Goal: Check status: Check status

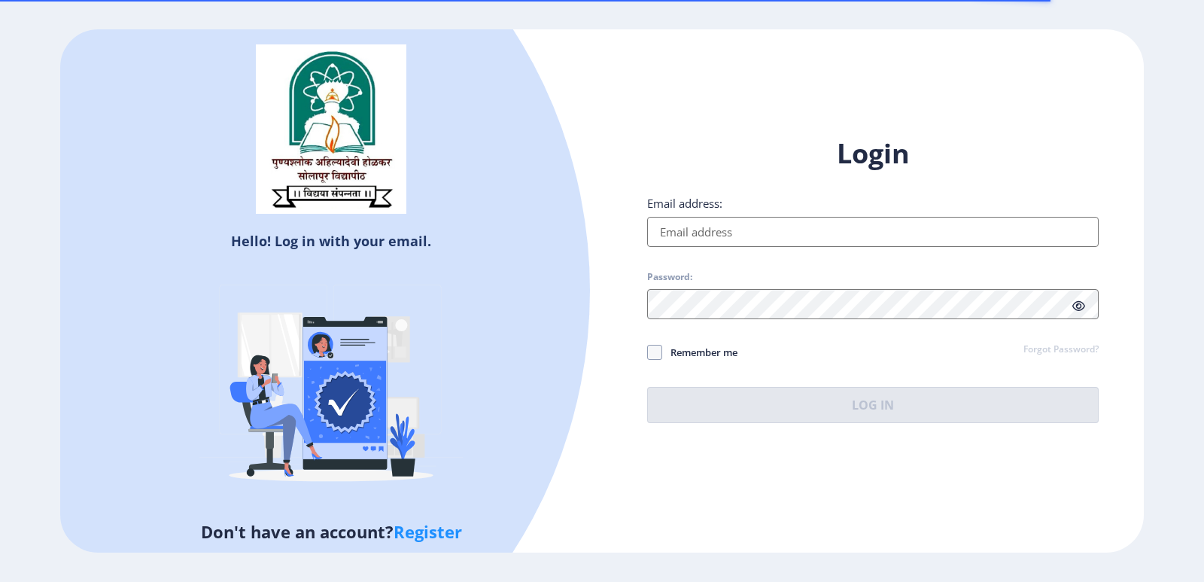
click at [711, 225] on input "Email address:" at bounding box center [873, 232] width 452 height 30
type input "[EMAIL_ADDRESS][DOMAIN_NAME]"
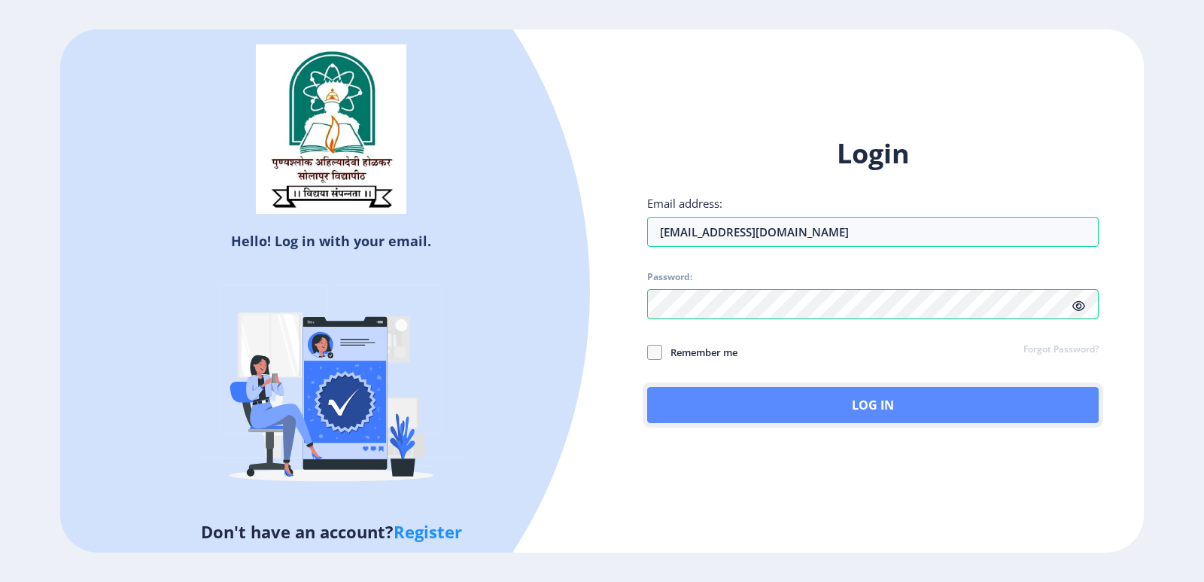
click at [769, 404] on button "Log In" at bounding box center [873, 405] width 452 height 36
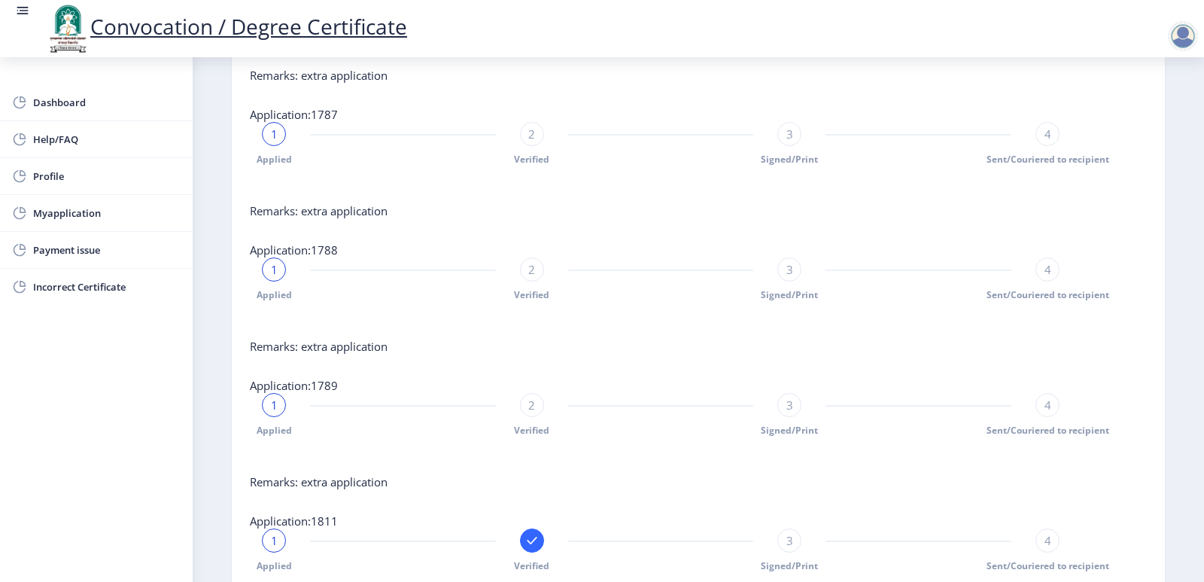
scroll to position [898, 0]
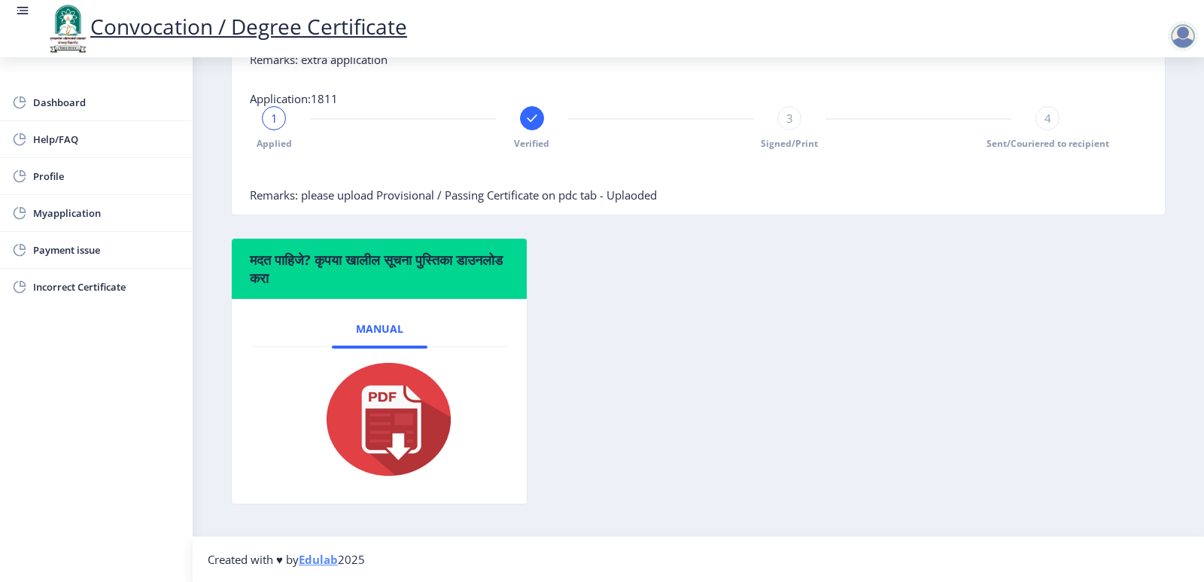
click at [537, 120] on rect at bounding box center [532, 118] width 15 height 15
click at [528, 121] on span "2" at bounding box center [531, 118] width 7 height 15
click at [784, 128] on div "3" at bounding box center [790, 118] width 24 height 24
click at [1050, 119] on div "4" at bounding box center [1048, 118] width 24 height 24
click at [1048, 108] on div "4" at bounding box center [1048, 118] width 24 height 24
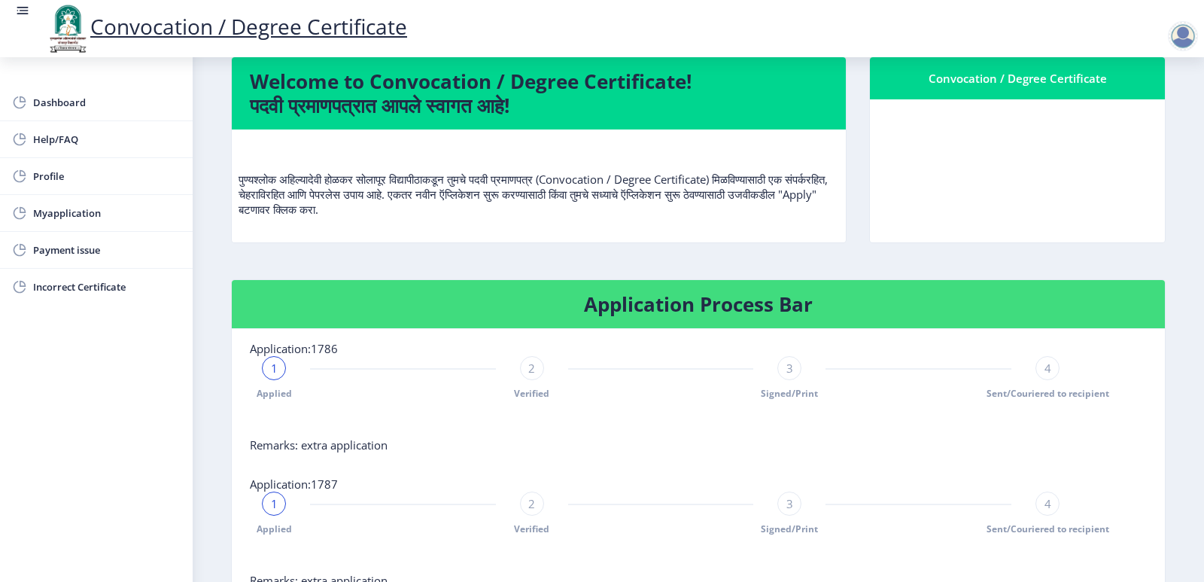
scroll to position [70, 0]
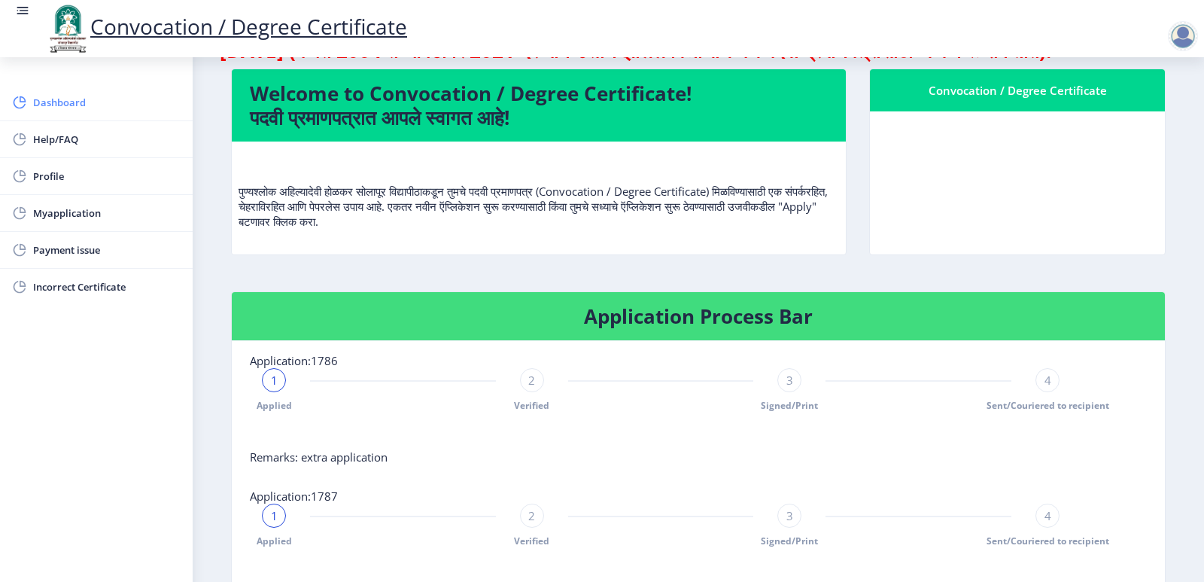
click at [65, 99] on span "Dashboard" at bounding box center [107, 102] width 148 height 18
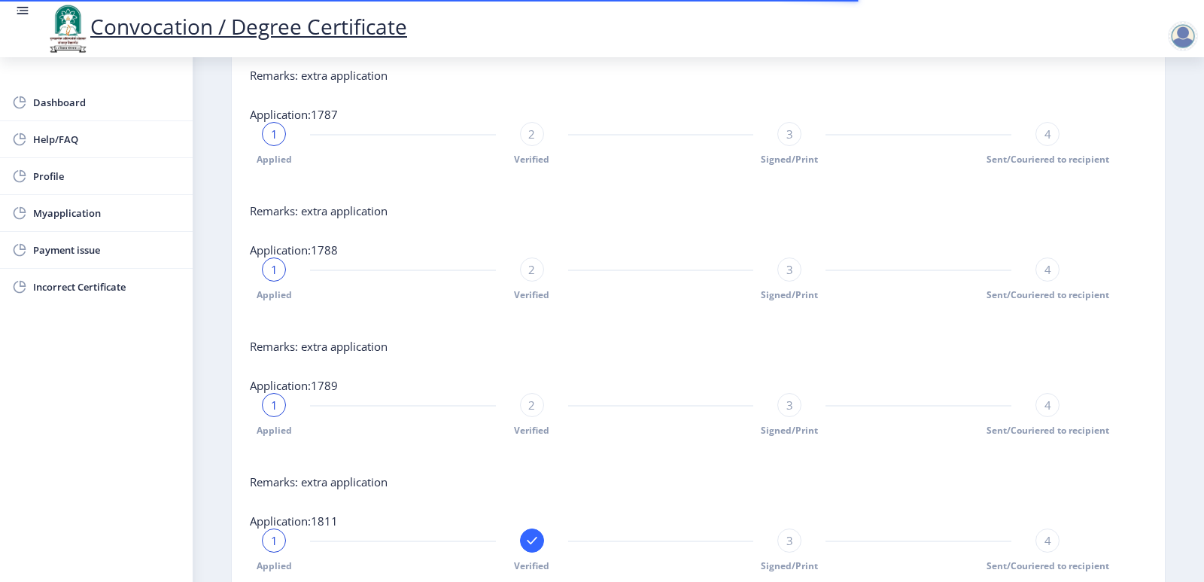
scroll to position [898, 0]
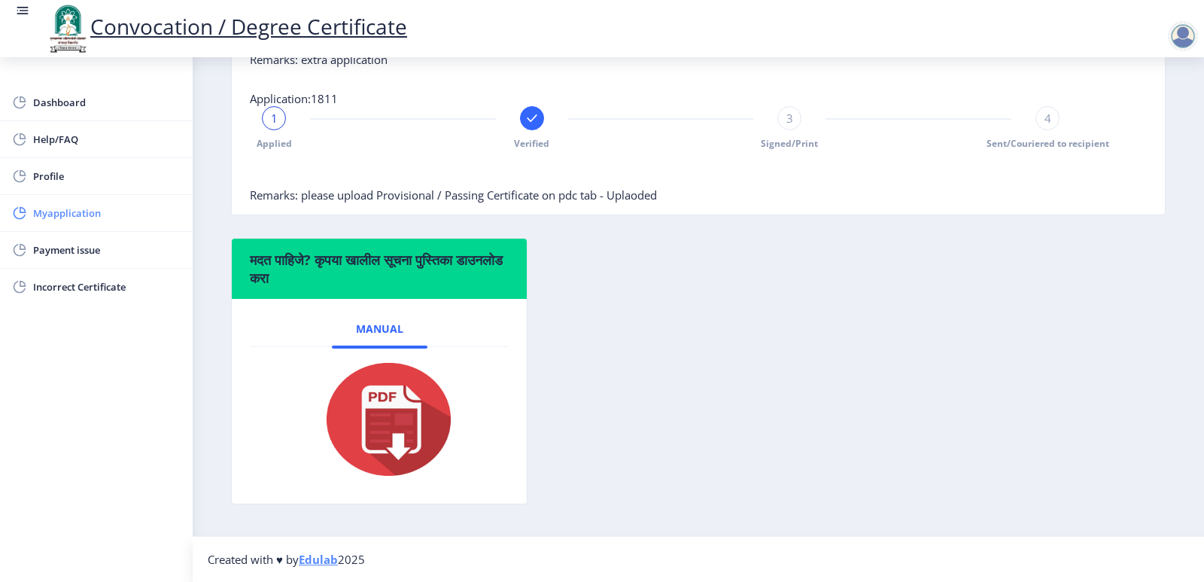
click at [75, 207] on span "Myapplication" at bounding box center [107, 213] width 148 height 18
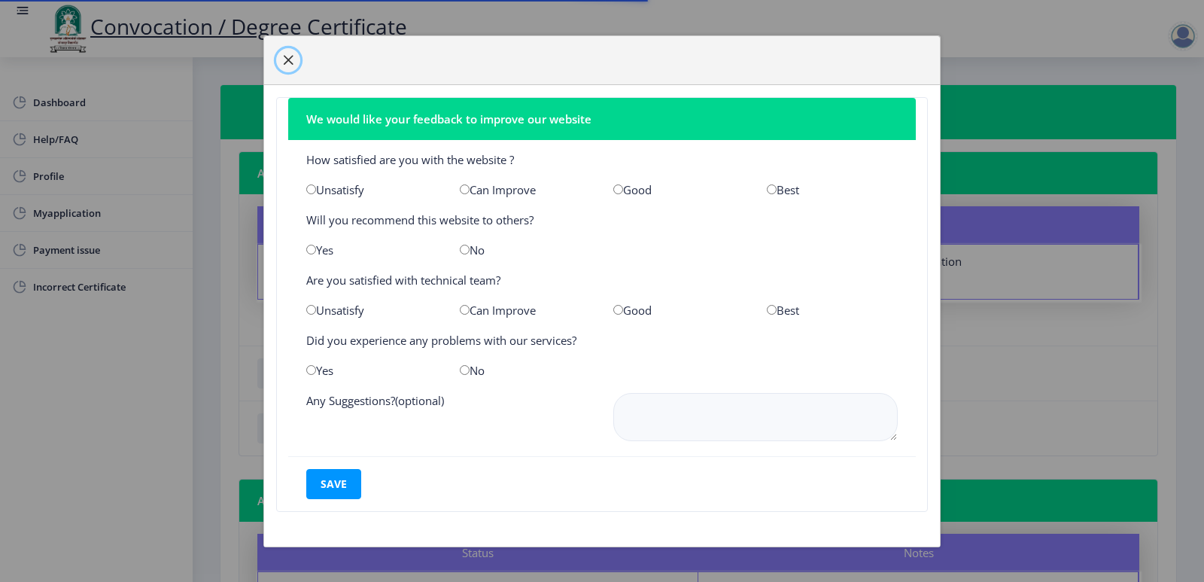
click at [288, 66] on button "button" at bounding box center [288, 60] width 24 height 24
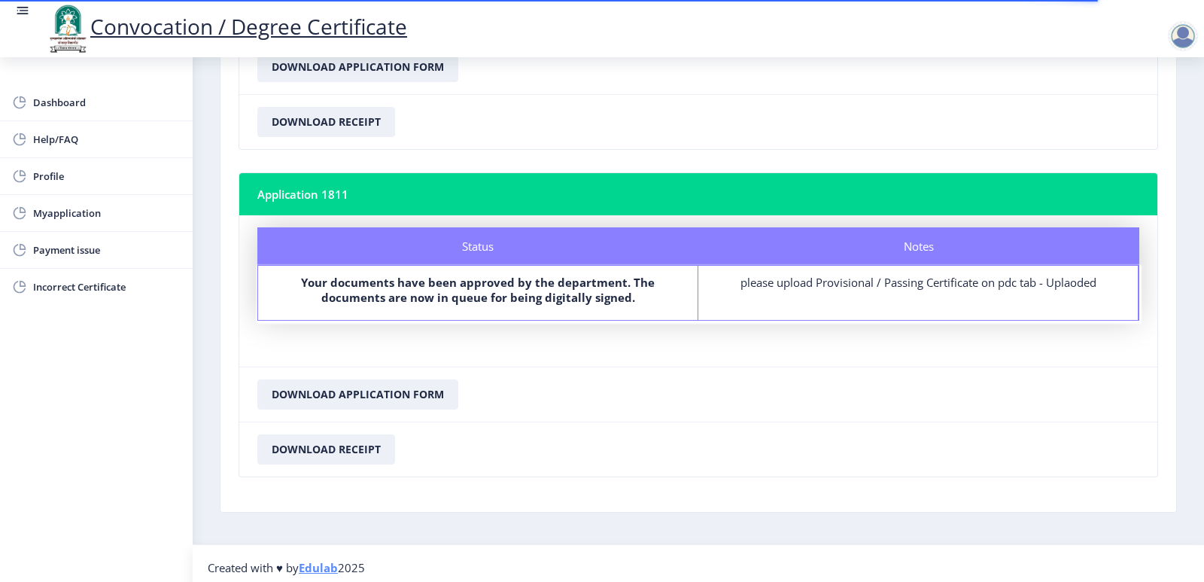
scroll to position [1297, 0]
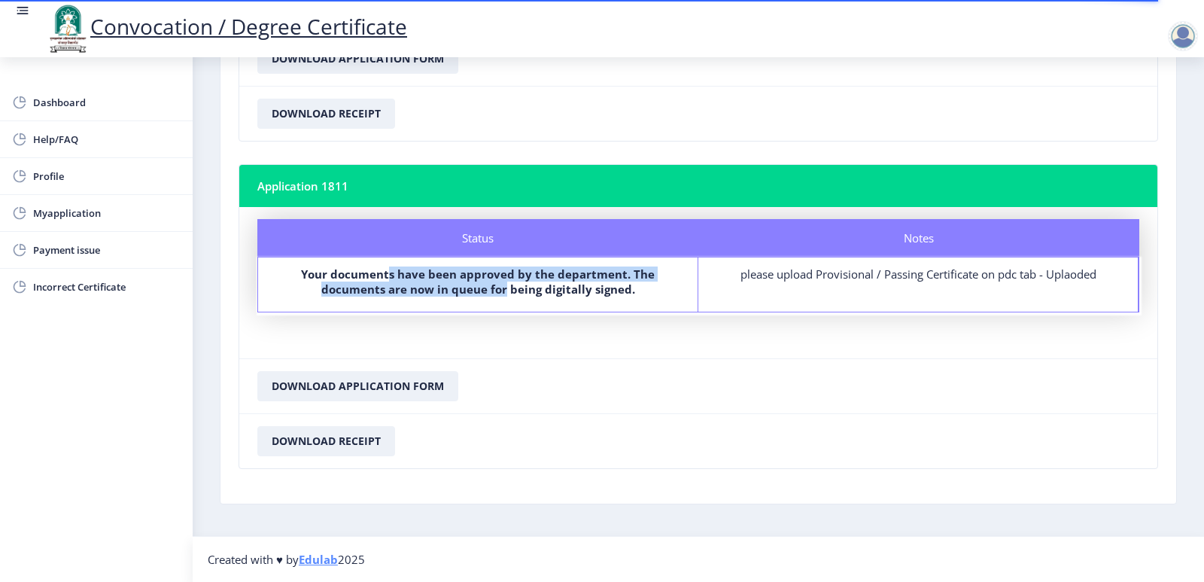
drag, startPoint x: 390, startPoint y: 278, endPoint x: 504, endPoint y: 286, distance: 114.7
click at [504, 286] on b "Your documents have been approved by the department. The documents are now in q…" at bounding box center [478, 281] width 354 height 30
click at [530, 275] on b "Your documents have been approved by the department. The documents are now in q…" at bounding box center [478, 281] width 354 height 30
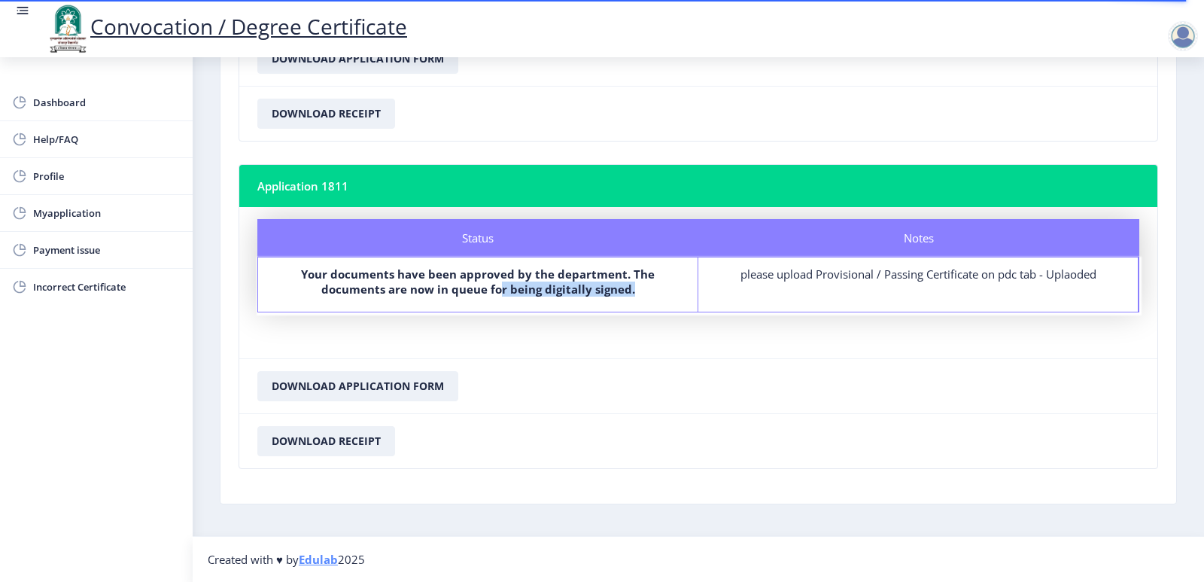
drag, startPoint x: 498, startPoint y: 294, endPoint x: 607, endPoint y: 299, distance: 108.5
click at [607, 299] on div "Your documents have been approved by the department. The documents are now in q…" at bounding box center [478, 284] width 412 height 36
click at [363, 440] on button "Download Receipt" at bounding box center [326, 441] width 138 height 30
click at [400, 386] on button "Download Application Form" at bounding box center [357, 386] width 201 height 30
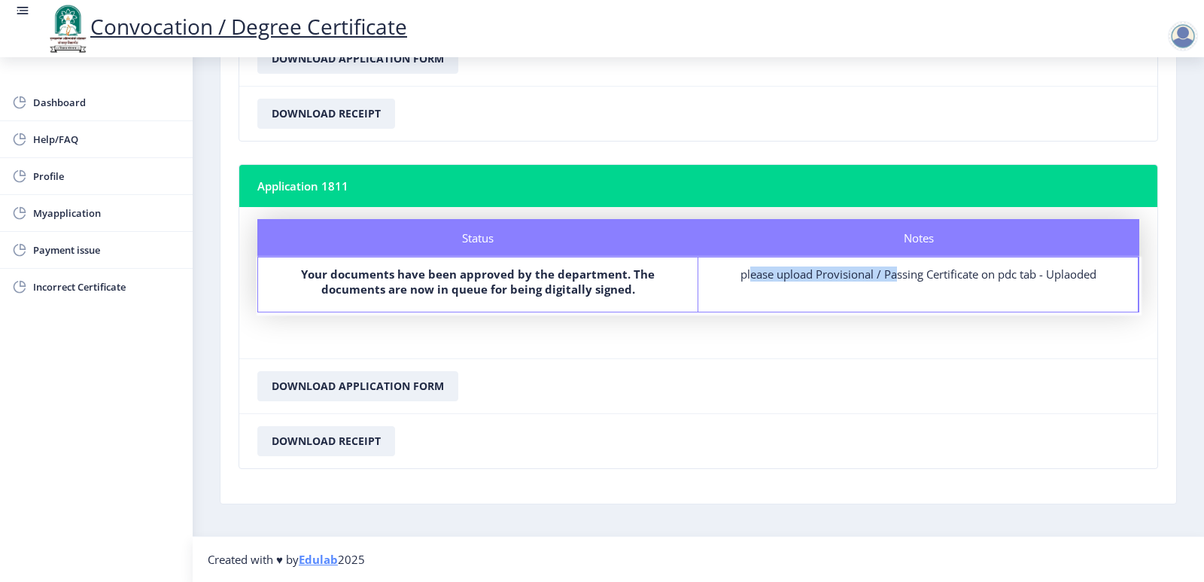
drag, startPoint x: 736, startPoint y: 279, endPoint x: 881, endPoint y: 298, distance: 145.7
click at [881, 298] on div "Notes please upload Provisional / Passing Certificate on pdc tab - Uplaoded" at bounding box center [919, 284] width 440 height 54
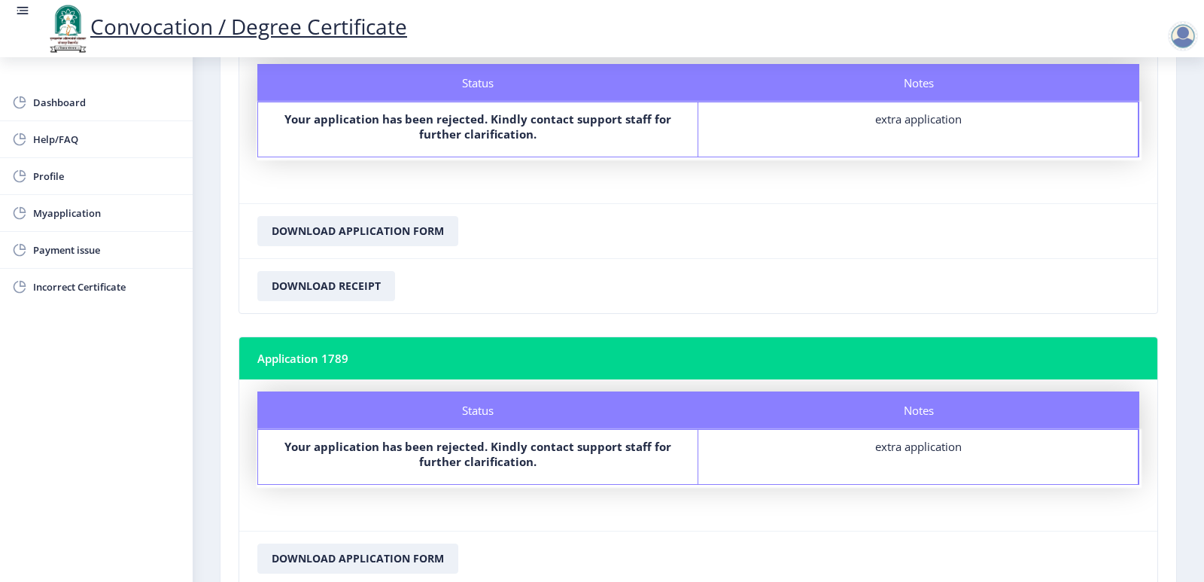
scroll to position [828, 0]
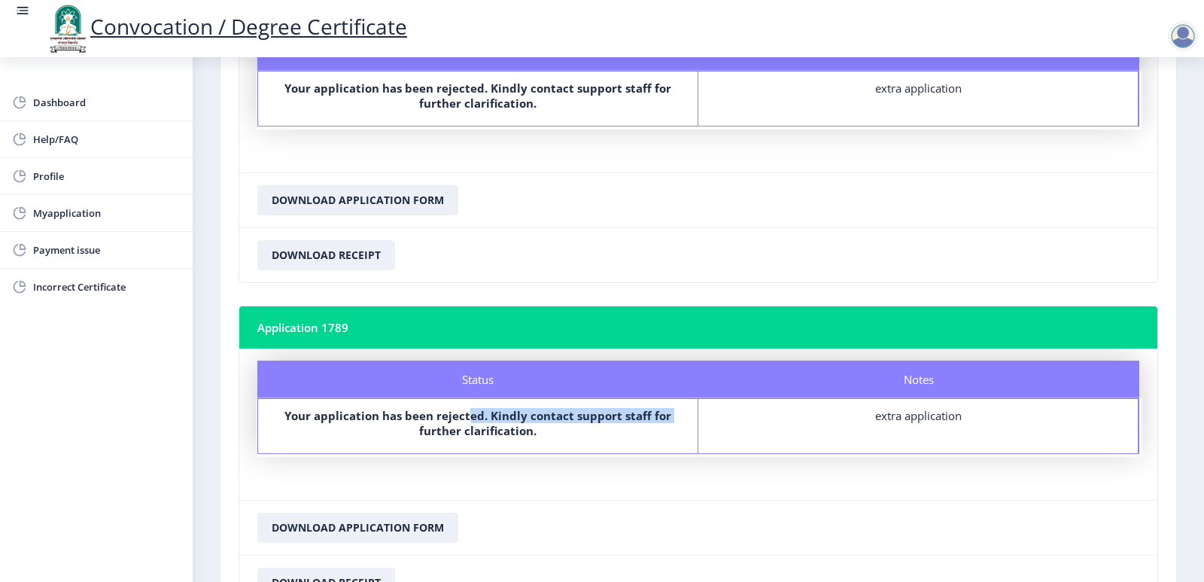
drag, startPoint x: 410, startPoint y: 424, endPoint x: 468, endPoint y: 419, distance: 58.2
click at [468, 419] on label "Your application has been rejected. Kindly contact support staff for further cl…" at bounding box center [478, 423] width 412 height 30
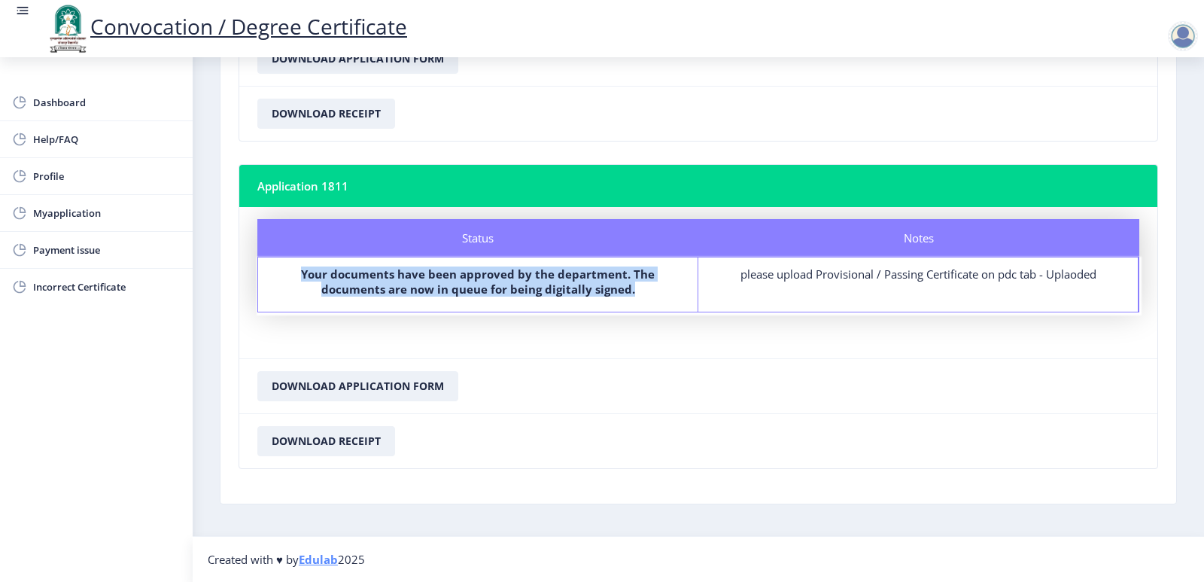
drag, startPoint x: 300, startPoint y: 274, endPoint x: 646, endPoint y: 293, distance: 346.8
click at [646, 293] on label "Your documents have been approved by the department. The documents are now in q…" at bounding box center [478, 281] width 412 height 30
copy b "Your documents have been approved by the department. The documents are now in q…"
click at [50, 93] on link "Dashboard" at bounding box center [96, 102] width 193 height 36
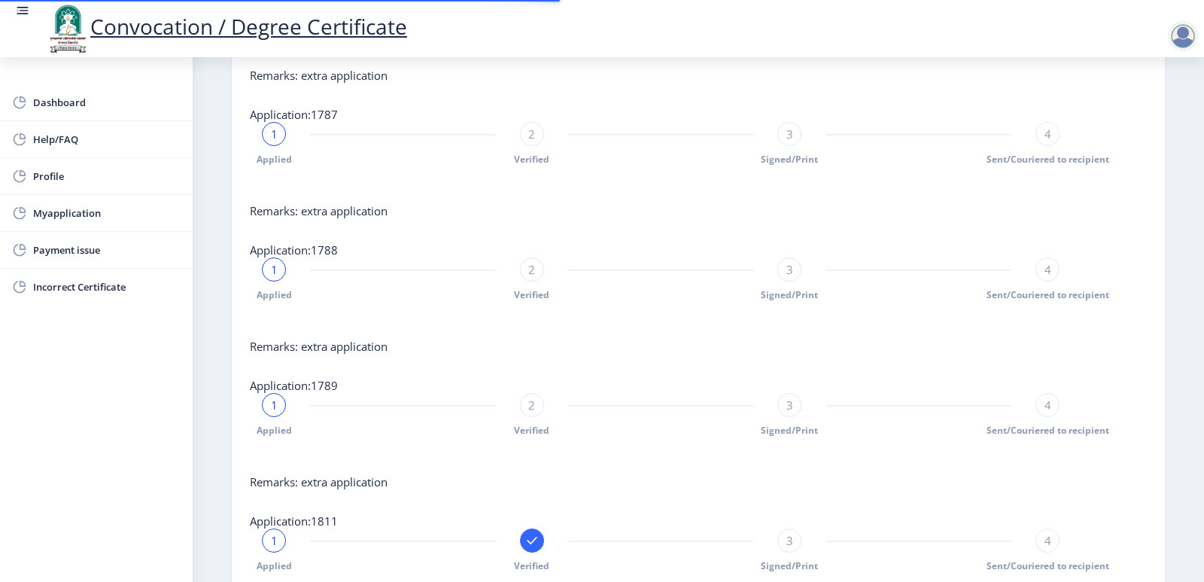
scroll to position [898, 0]
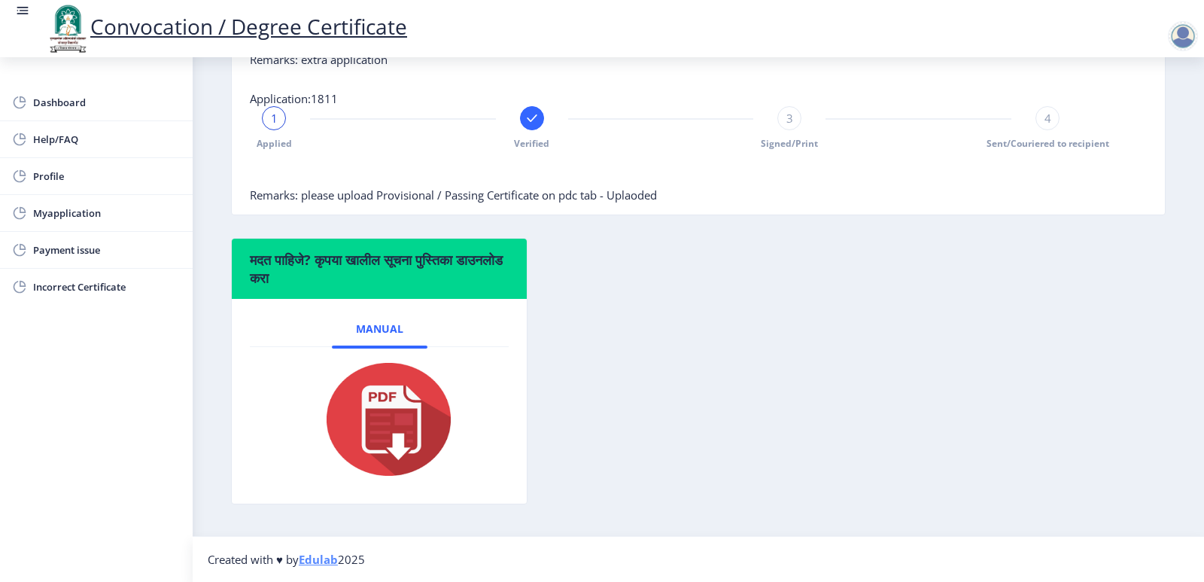
click at [419, 413] on img at bounding box center [379, 419] width 151 height 120
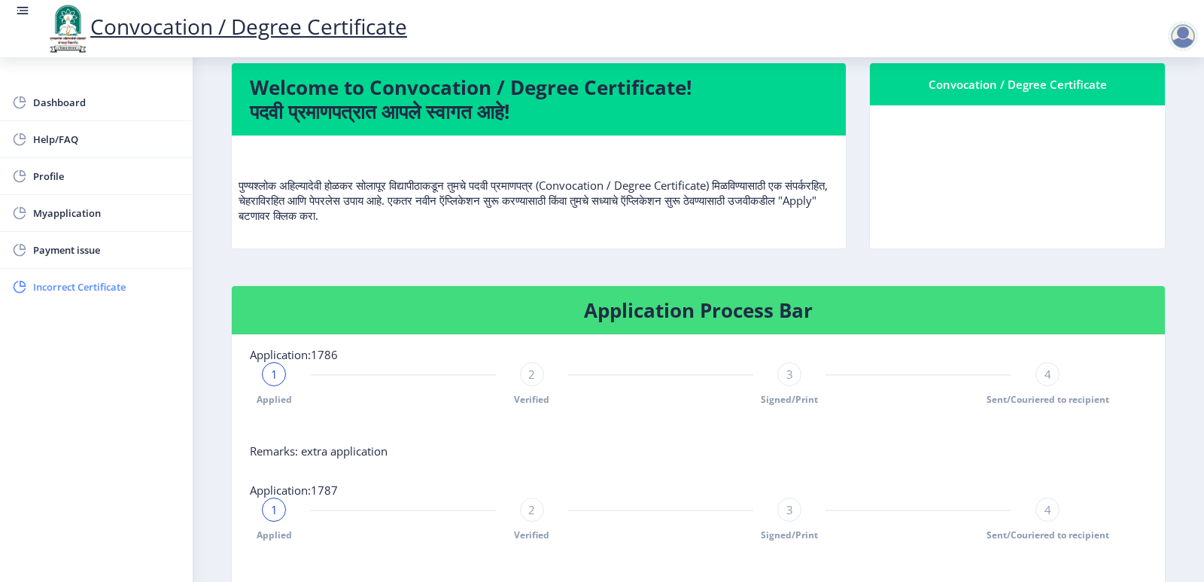
scroll to position [0, 0]
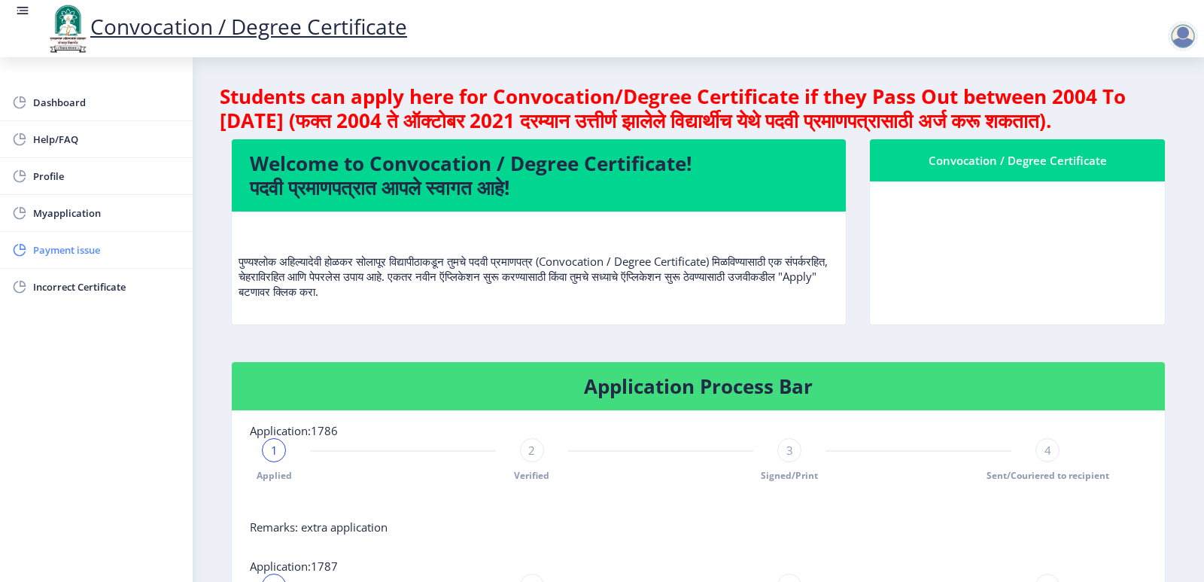
click at [85, 251] on span "Payment issue" at bounding box center [107, 250] width 148 height 18
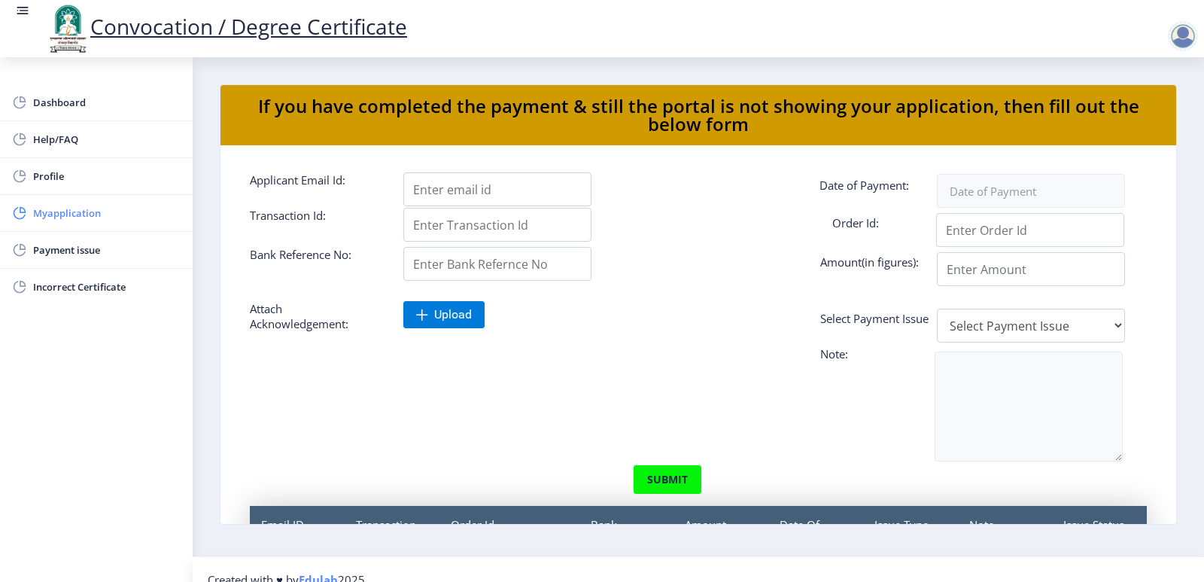
click at [74, 206] on span "Myapplication" at bounding box center [107, 213] width 148 height 18
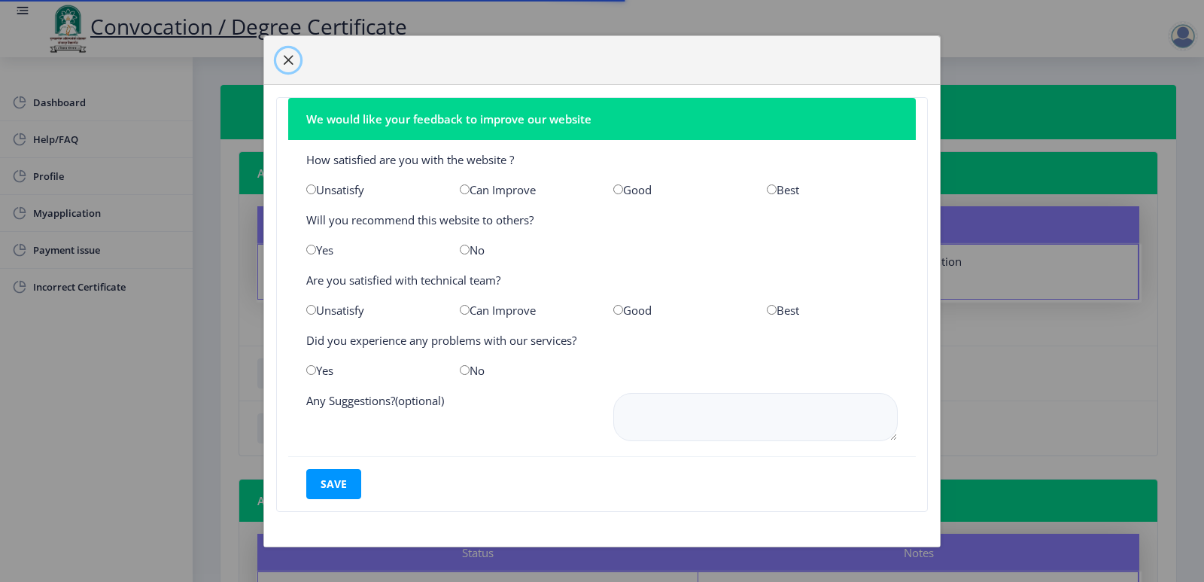
click at [294, 56] on button "button" at bounding box center [288, 60] width 24 height 24
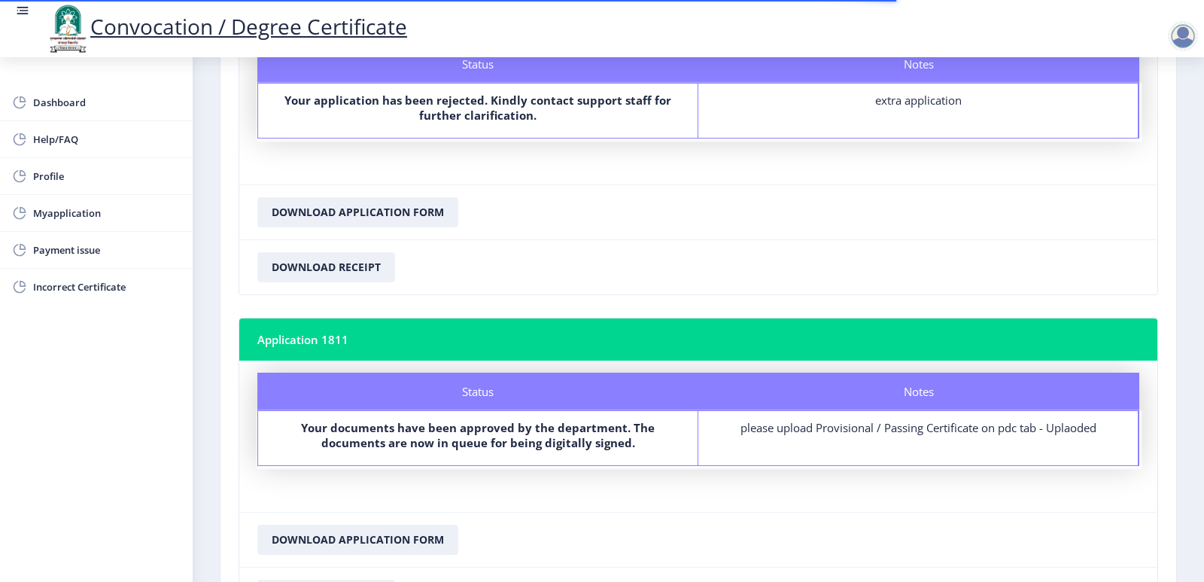
scroll to position [1297, 0]
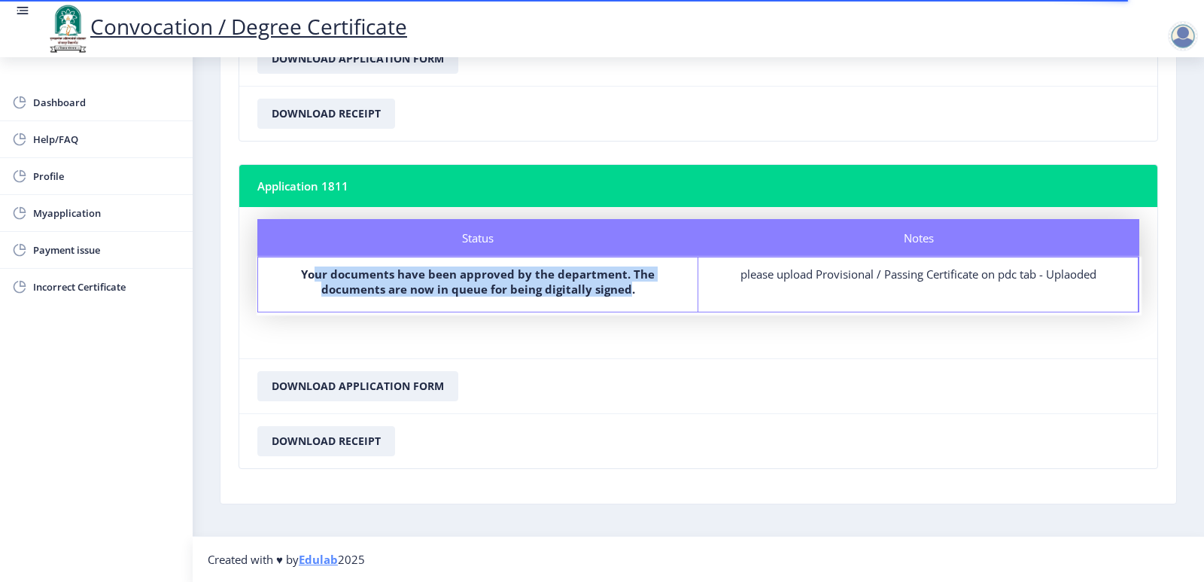
drag, startPoint x: 318, startPoint y: 272, endPoint x: 626, endPoint y: 288, distance: 309.0
click at [626, 288] on b "Your documents have been approved by the department. The documents are now in q…" at bounding box center [478, 281] width 354 height 30
drag, startPoint x: 626, startPoint y: 288, endPoint x: 504, endPoint y: 280, distance: 123.0
click at [504, 280] on b "Your documents have been approved by the department. The documents are now in q…" at bounding box center [478, 281] width 354 height 30
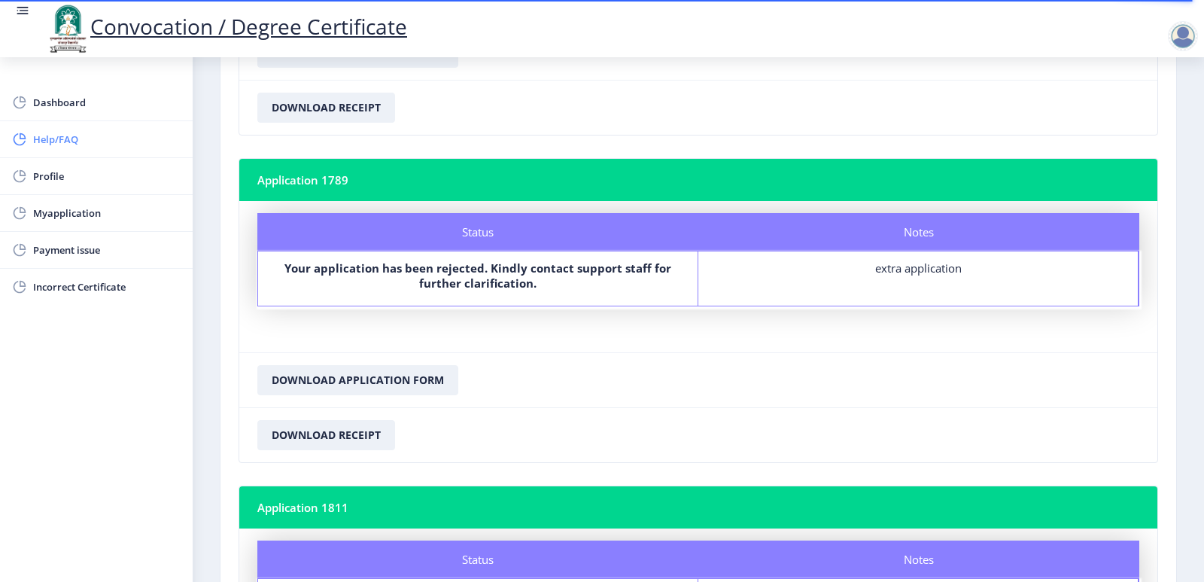
scroll to position [845, 0]
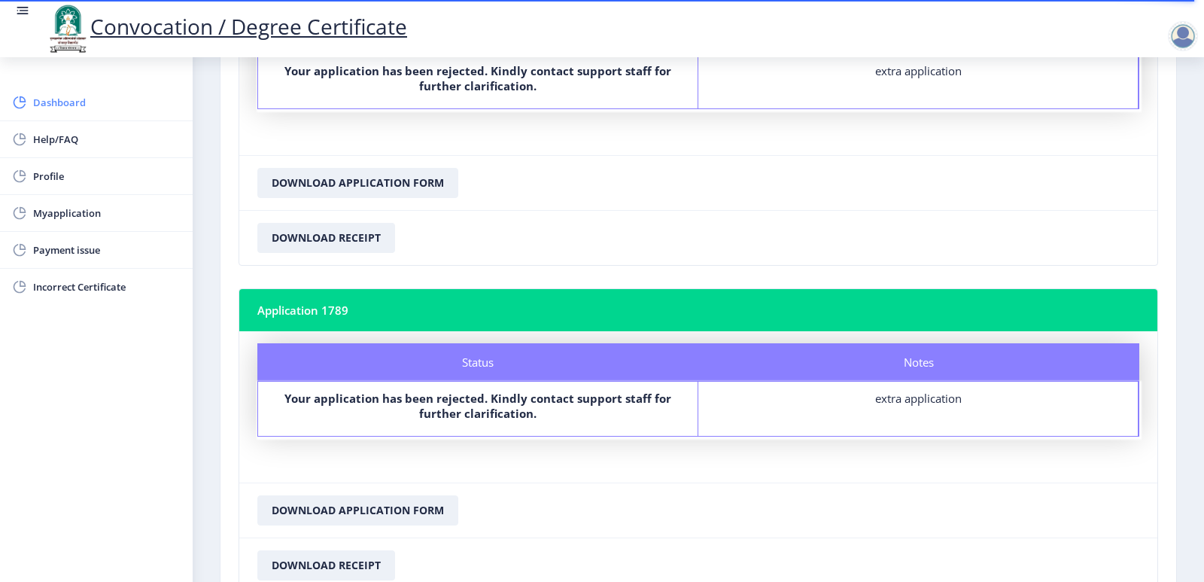
click at [71, 99] on span "Dashboard" at bounding box center [107, 102] width 148 height 18
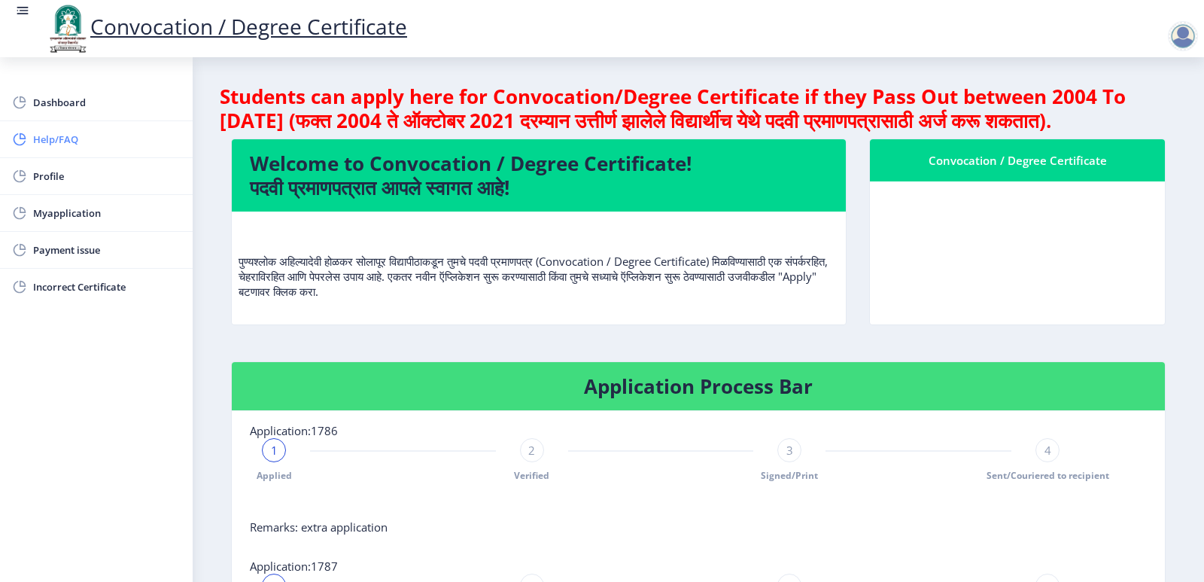
click at [55, 144] on span "Help/FAQ" at bounding box center [107, 139] width 148 height 18
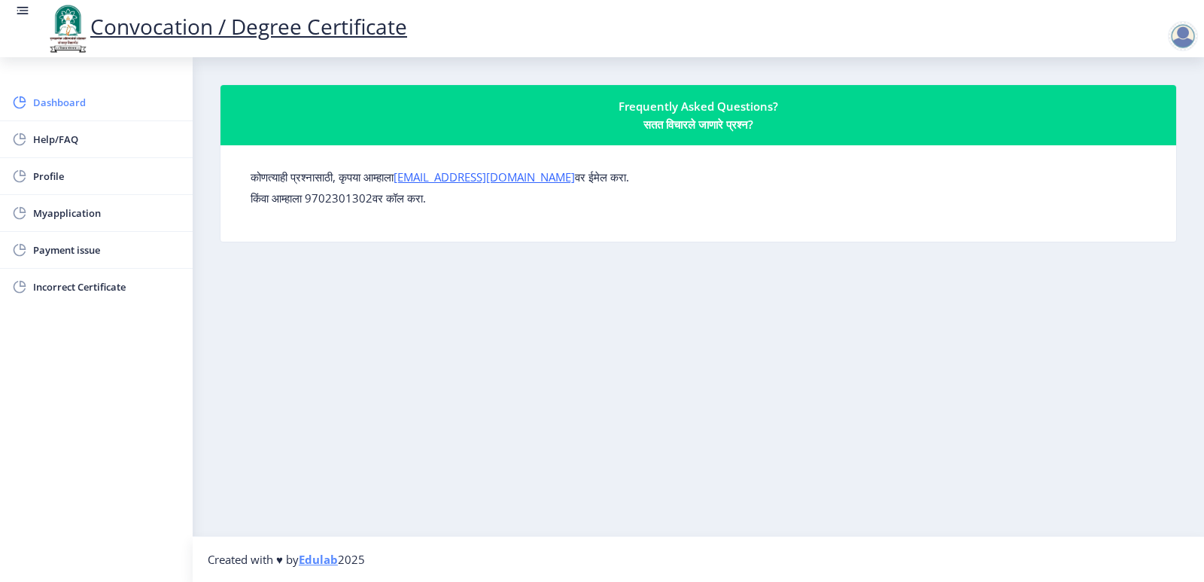
click at [70, 99] on span "Dashboard" at bounding box center [107, 102] width 148 height 18
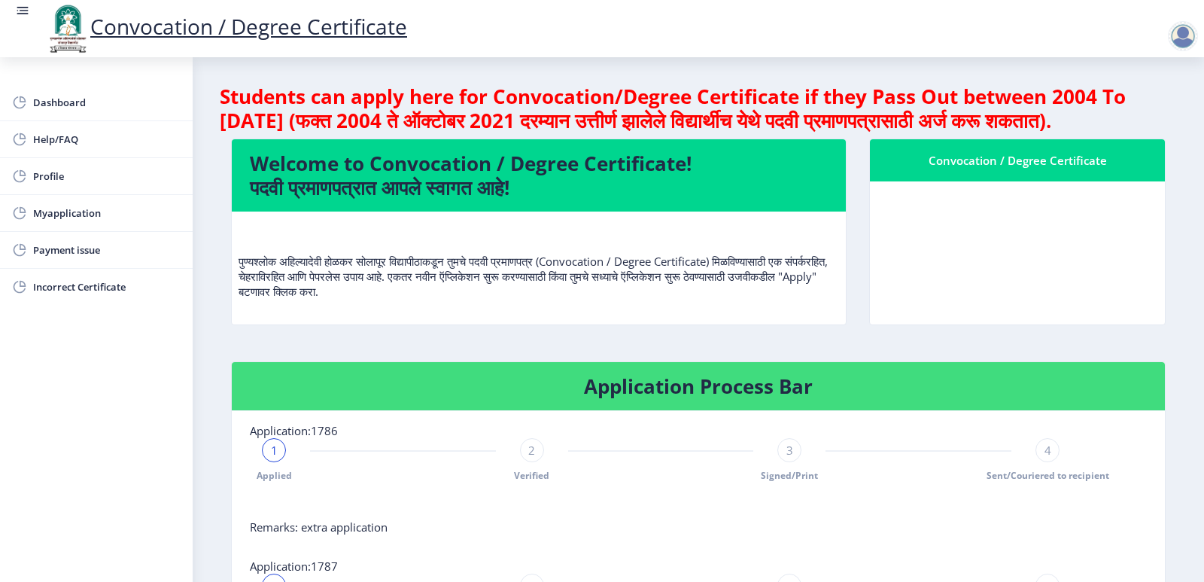
click at [28, 13] on rect at bounding box center [22, 10] width 15 height 15
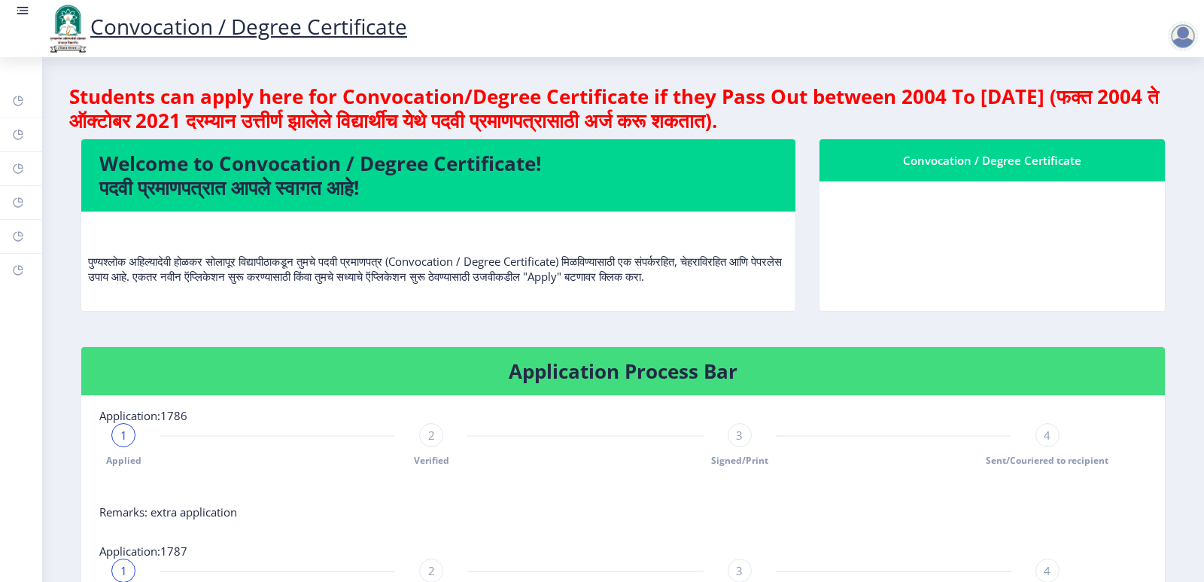
click at [23, 5] on rect at bounding box center [22, 10] width 15 height 15
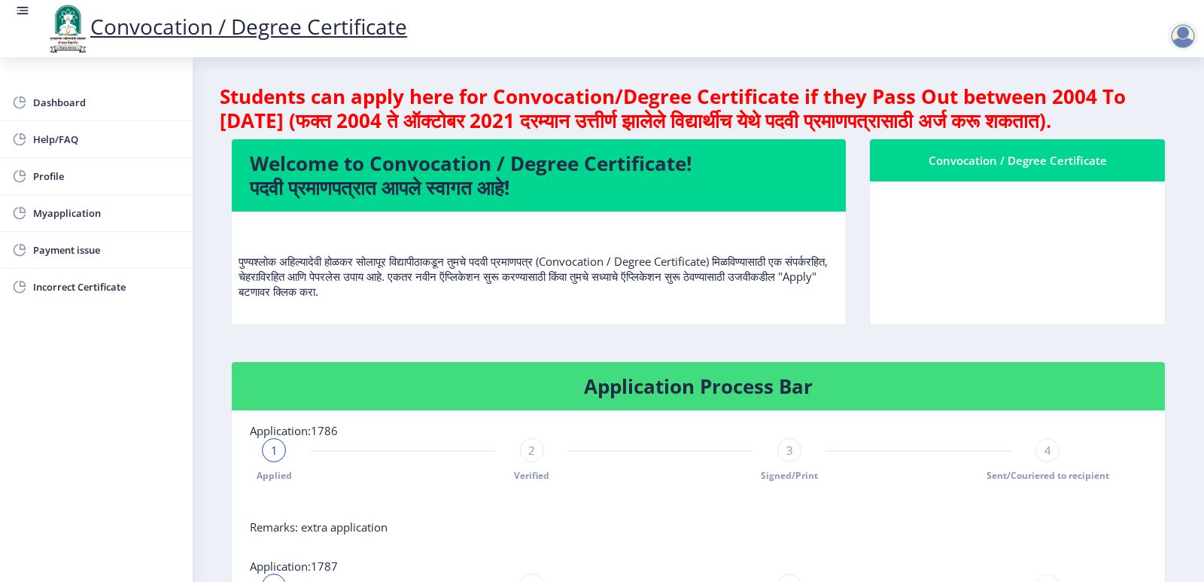
click at [132, 20] on link "Convocation / Degree Certificate" at bounding box center [226, 26] width 362 height 29
click at [67, 16] on img at bounding box center [67, 28] width 45 height 51
click at [24, 2] on nav "Convocation / Degree Certificate" at bounding box center [602, 28] width 1204 height 57
click at [22, 7] on rect at bounding box center [22, 10] width 15 height 15
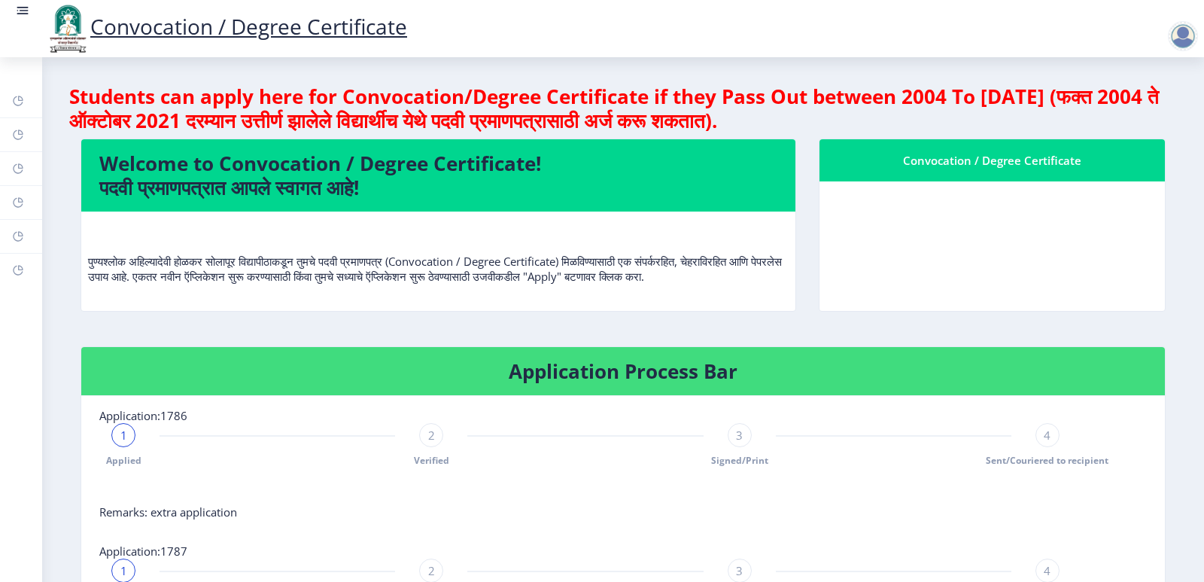
click at [22, 7] on rect at bounding box center [22, 10] width 15 height 15
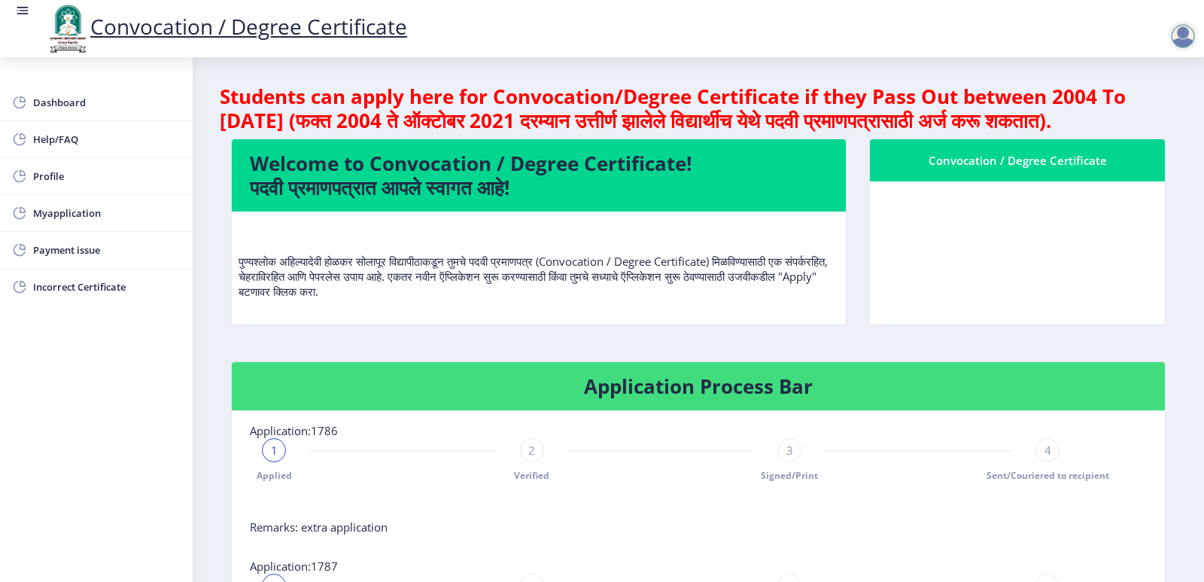
click at [22, 7] on rect at bounding box center [22, 10] width 15 height 15
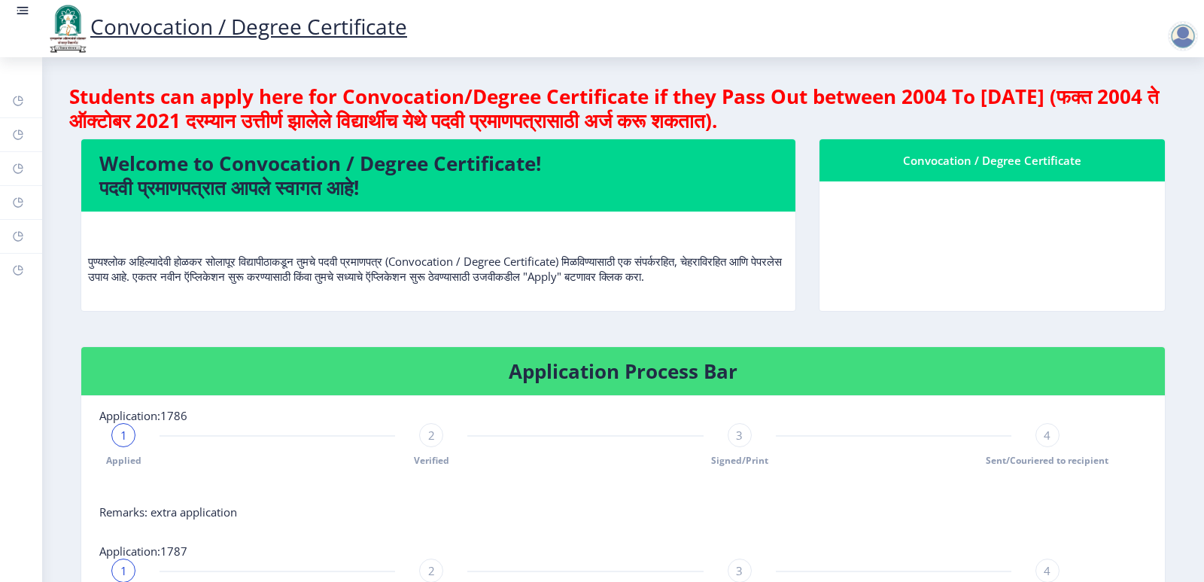
click at [22, 15] on rect at bounding box center [22, 10] width 15 height 15
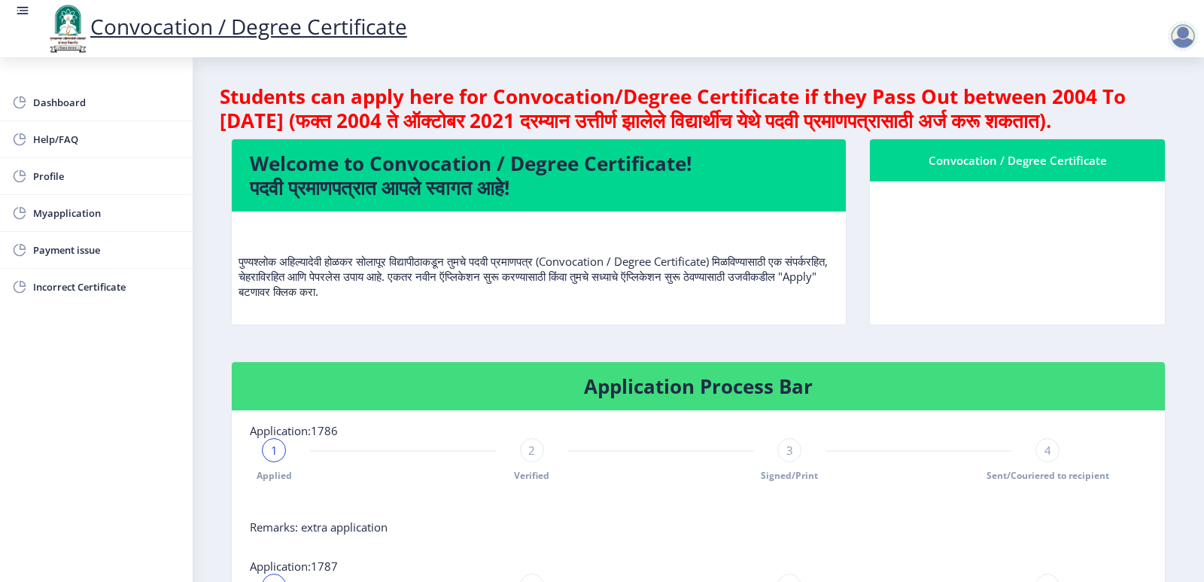
click at [1196, 25] on div at bounding box center [1186, 36] width 36 height 30
click at [1155, 113] on span "Log out" at bounding box center [1144, 117] width 96 height 18
